Goal: Transaction & Acquisition: Book appointment/travel/reservation

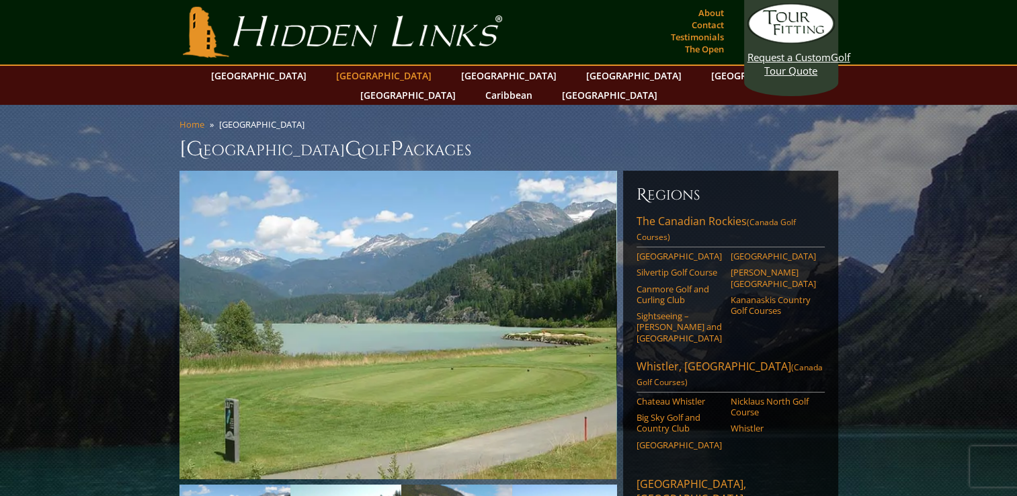
click at [375, 74] on link "[GEOGRAPHIC_DATA]" at bounding box center [383, 75] width 109 height 19
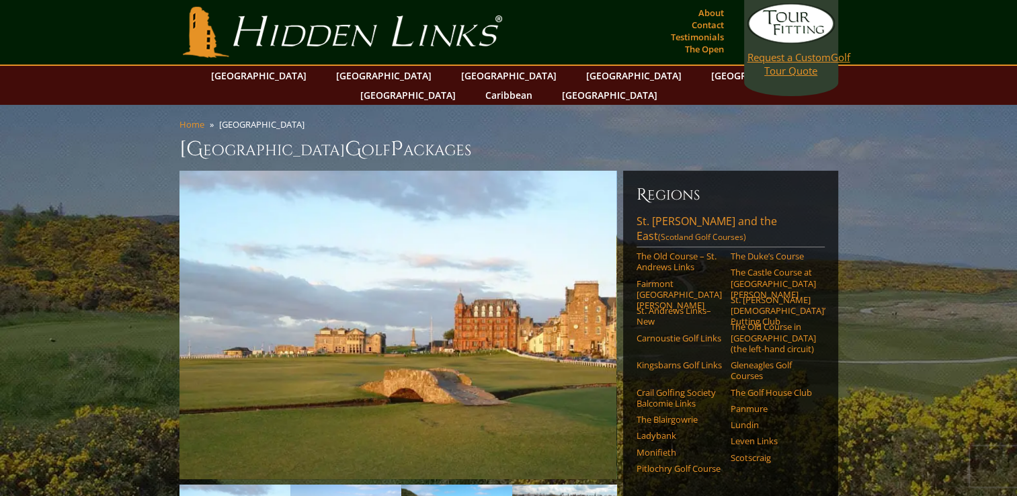
click at [770, 71] on link "Request a Custom Golf Tour Quote" at bounding box center [790, 40] width 87 height 74
click at [973, 19] on section "Hidden Links Golf Top Nav About Contact Testimonials The Open" at bounding box center [508, 33] width 1017 height 66
click at [659, 251] on link "The Old Course – St. Andrews Links" at bounding box center [679, 262] width 85 height 22
